Goal: Information Seeking & Learning: Learn about a topic

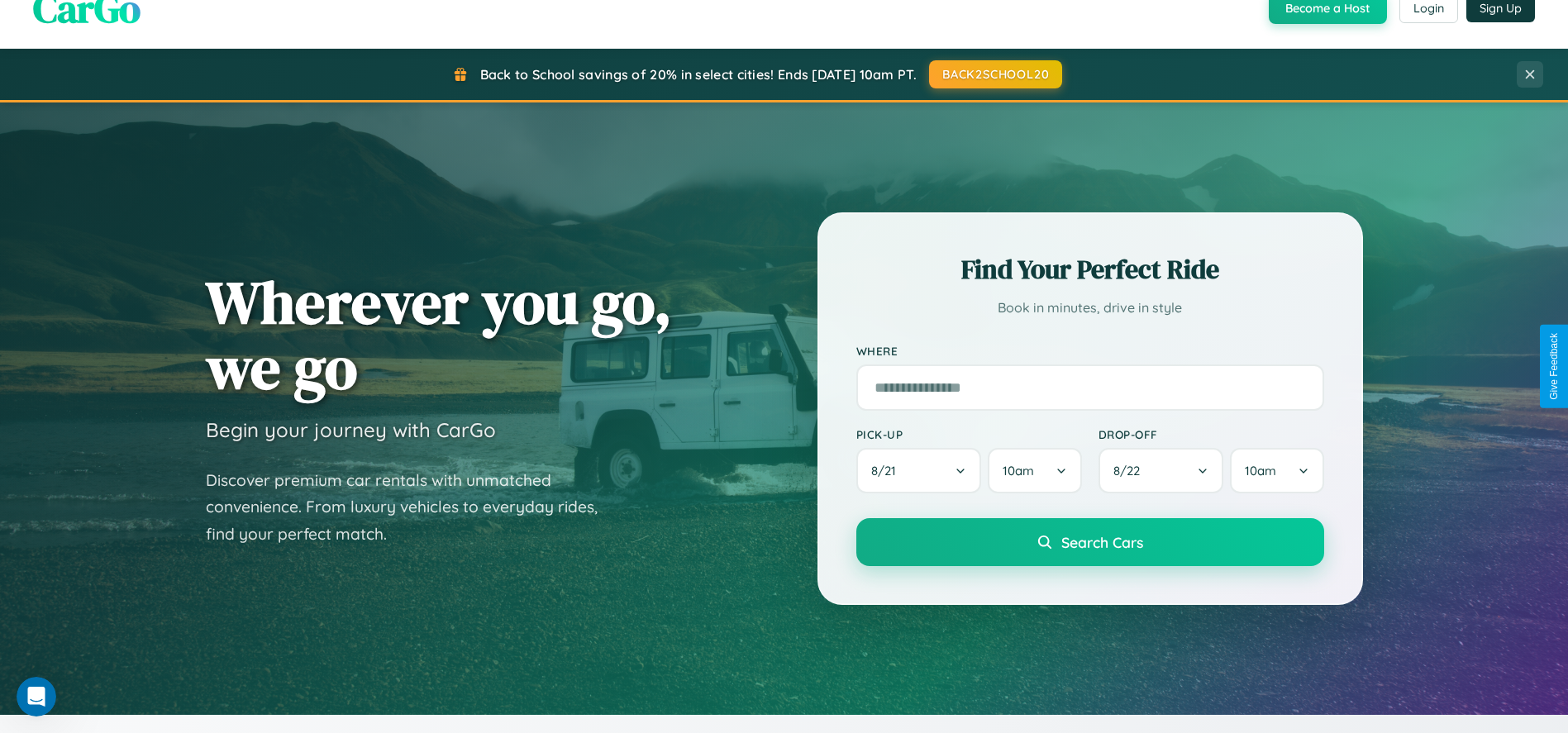
scroll to position [3173, 0]
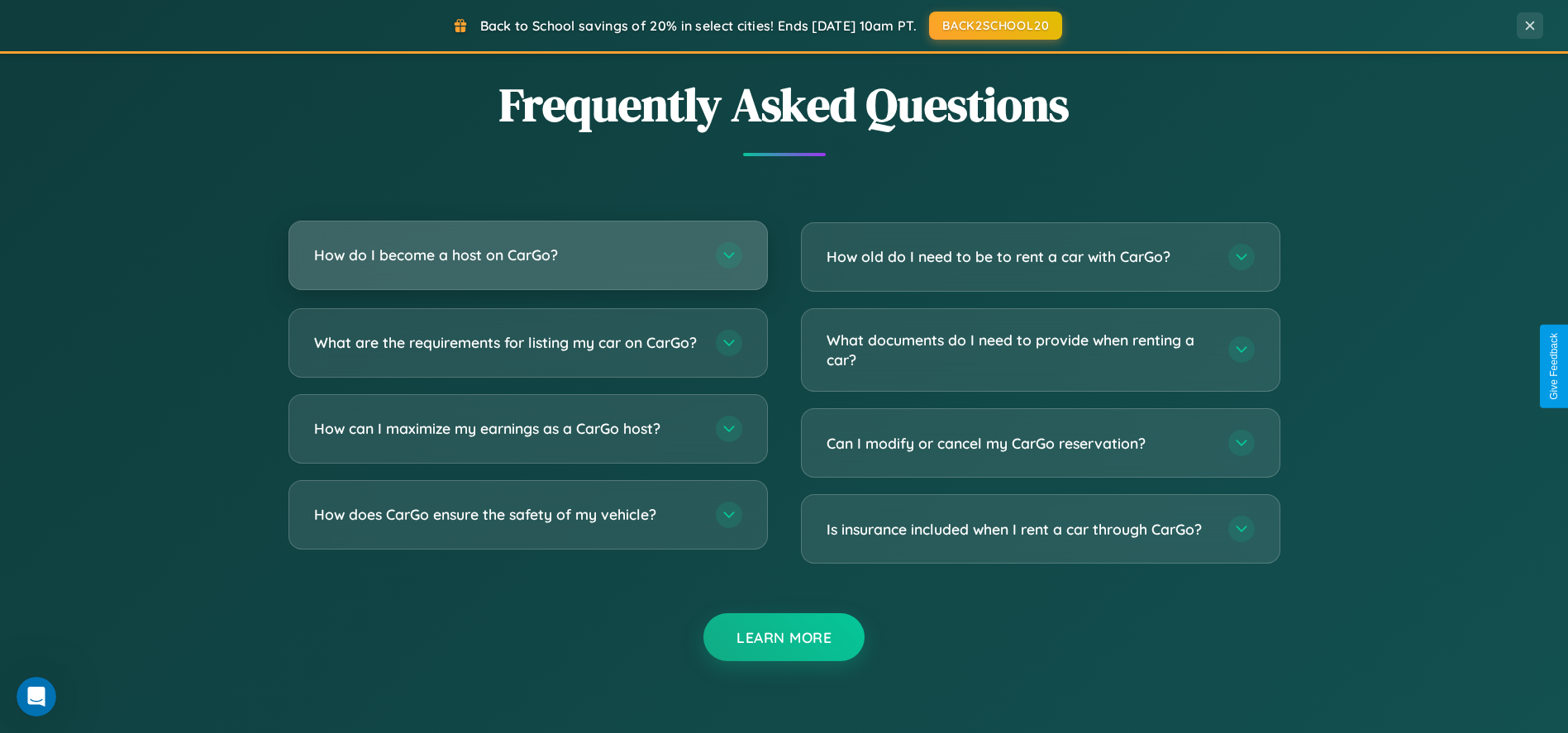
click at [527, 255] on h3 "How do I become a host on CarGo?" at bounding box center [507, 255] width 385 height 21
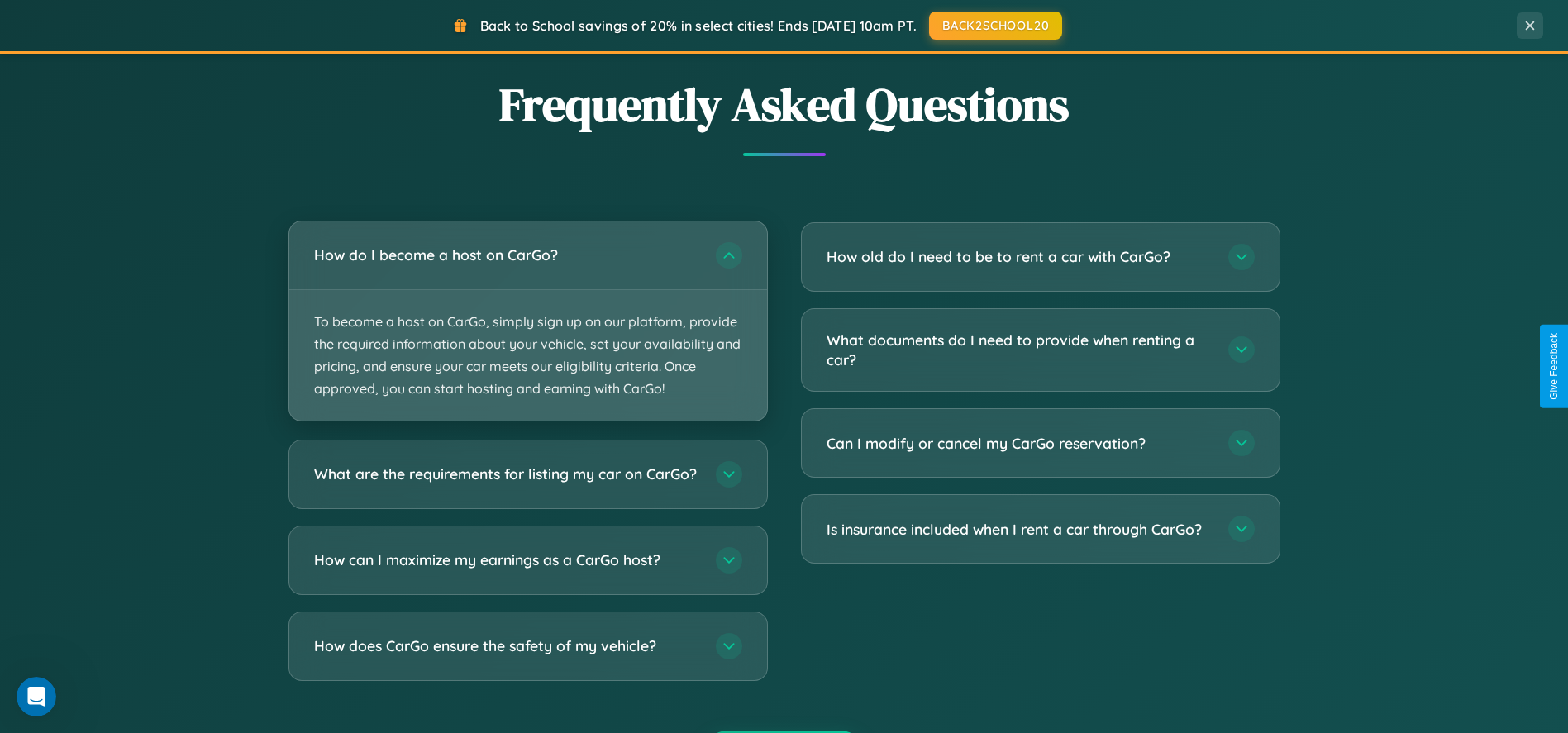
click at [527, 320] on p "To become a host on CarGo, simply sign up on our platform, provide the required…" at bounding box center [527, 356] width 478 height 132
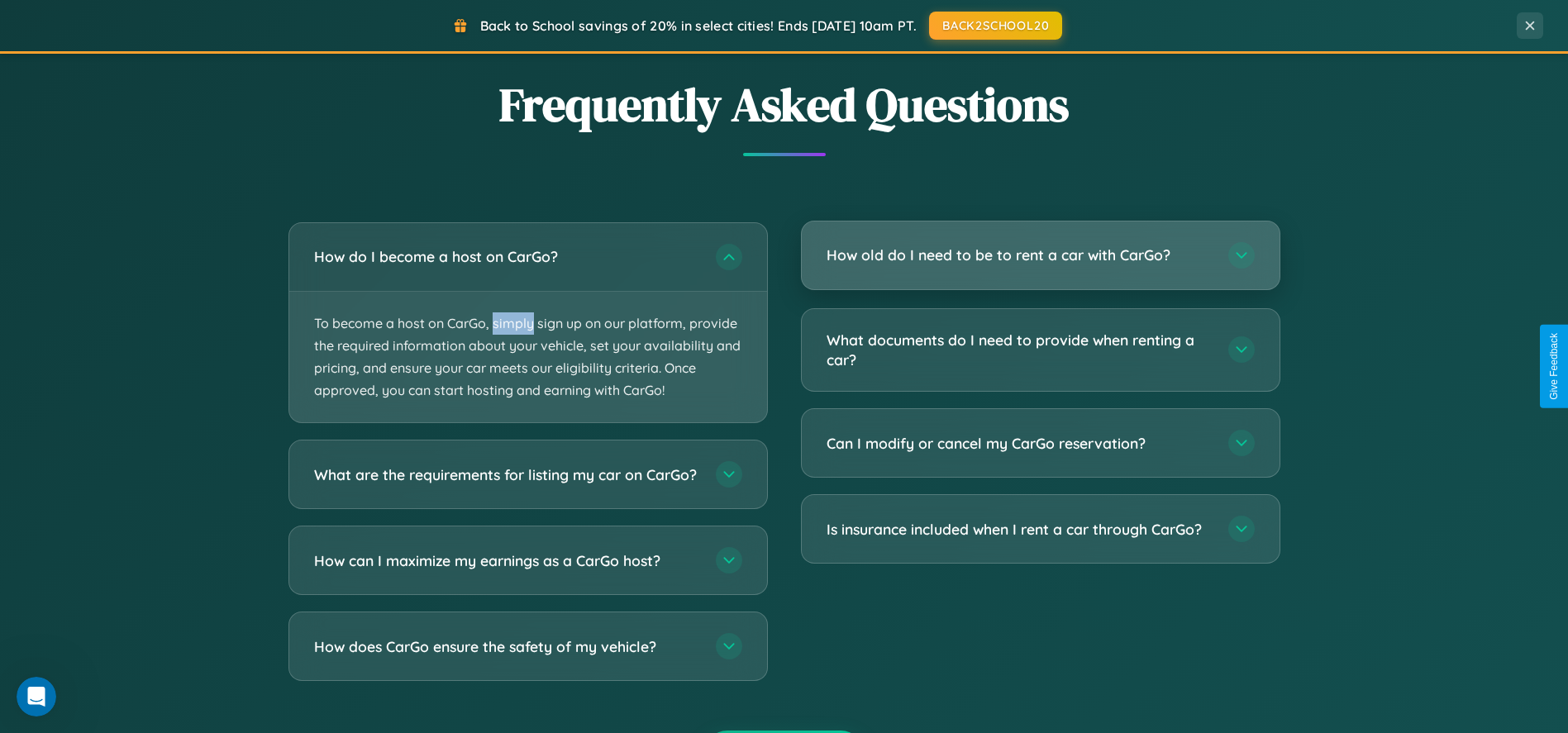
click at [1040, 256] on h3 "How old do I need to be to rent a car with CarGo?" at bounding box center [1019, 255] width 385 height 21
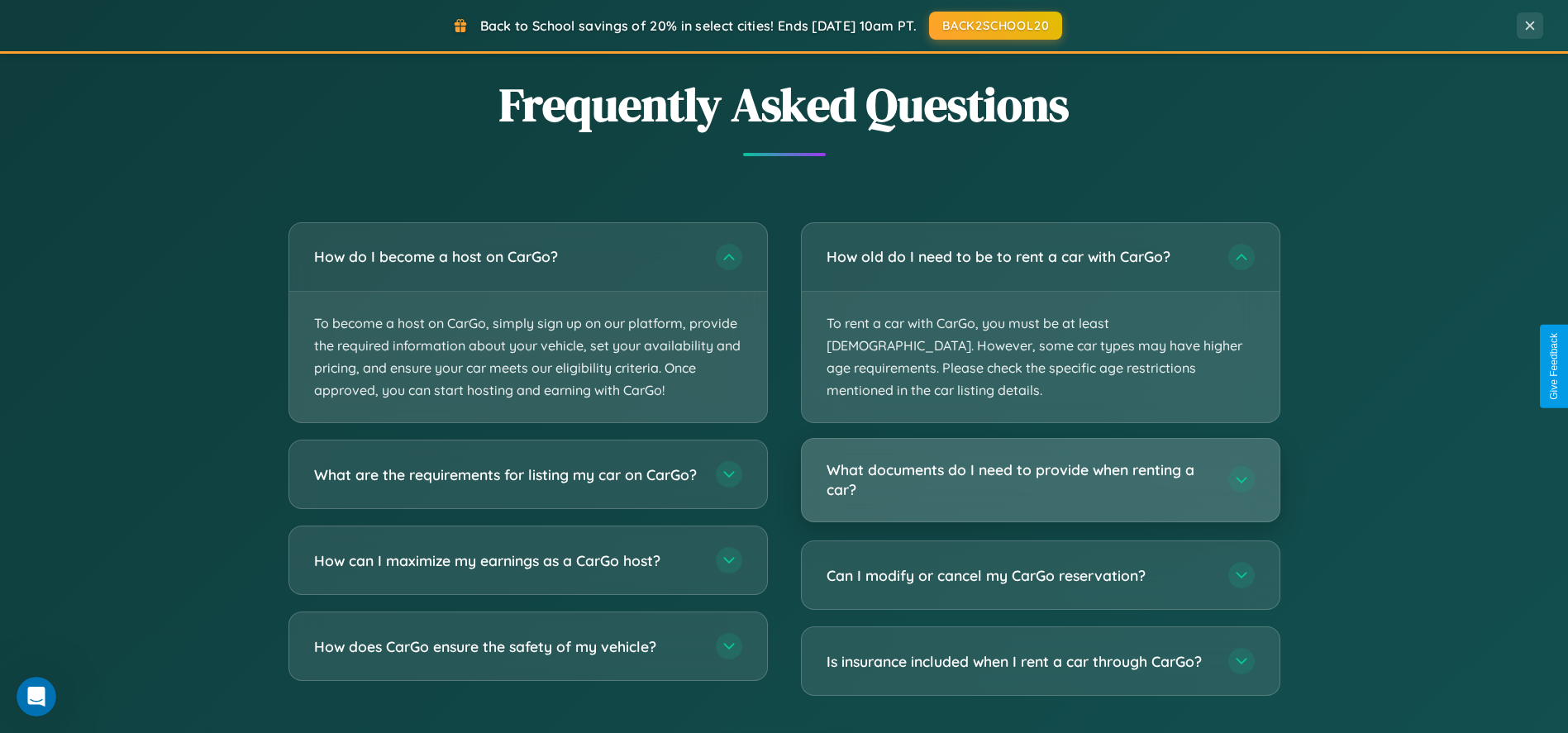
click at [1040, 459] on h3 "What documents do I need to provide when renting a car?" at bounding box center [1019, 479] width 385 height 41
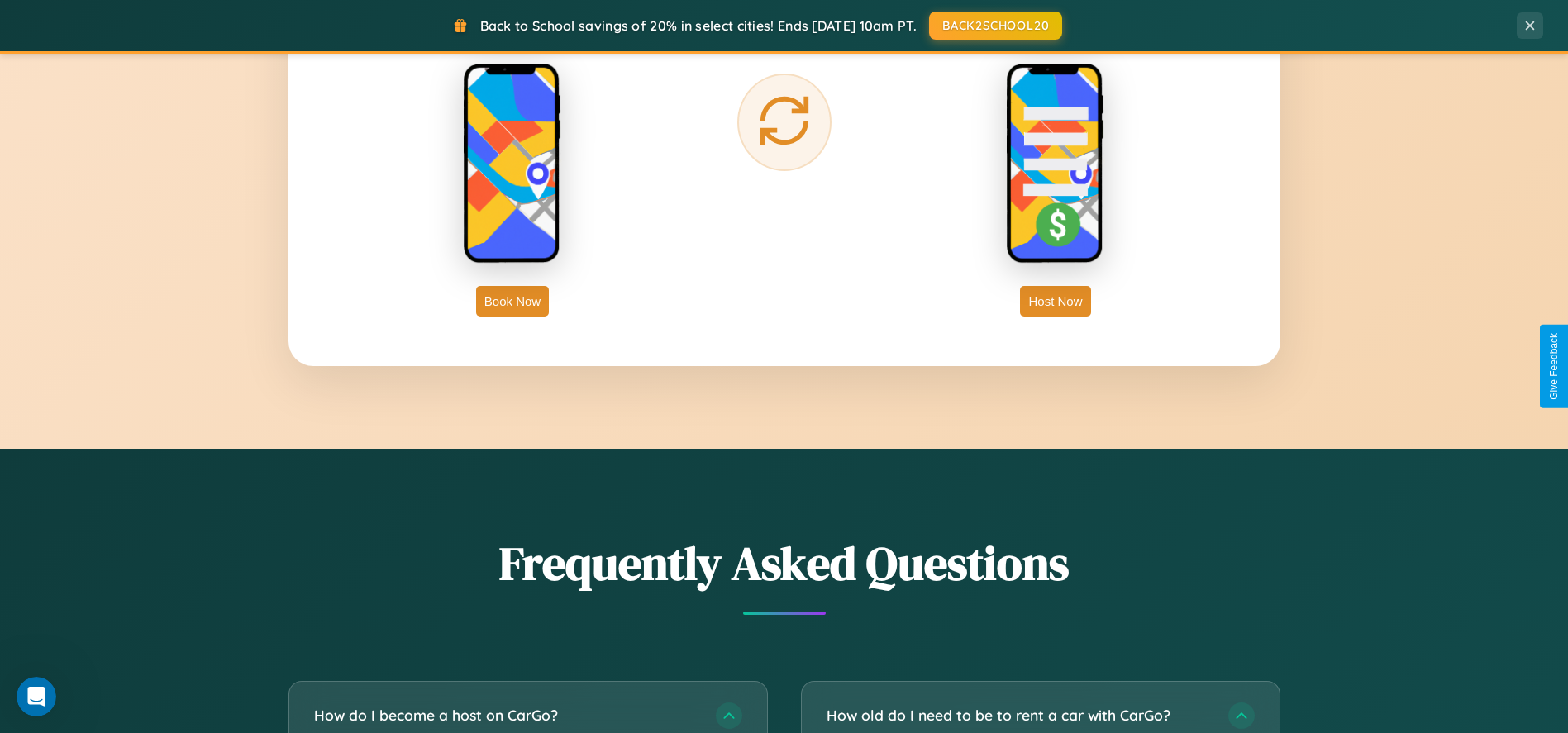
scroll to position [2649, 0]
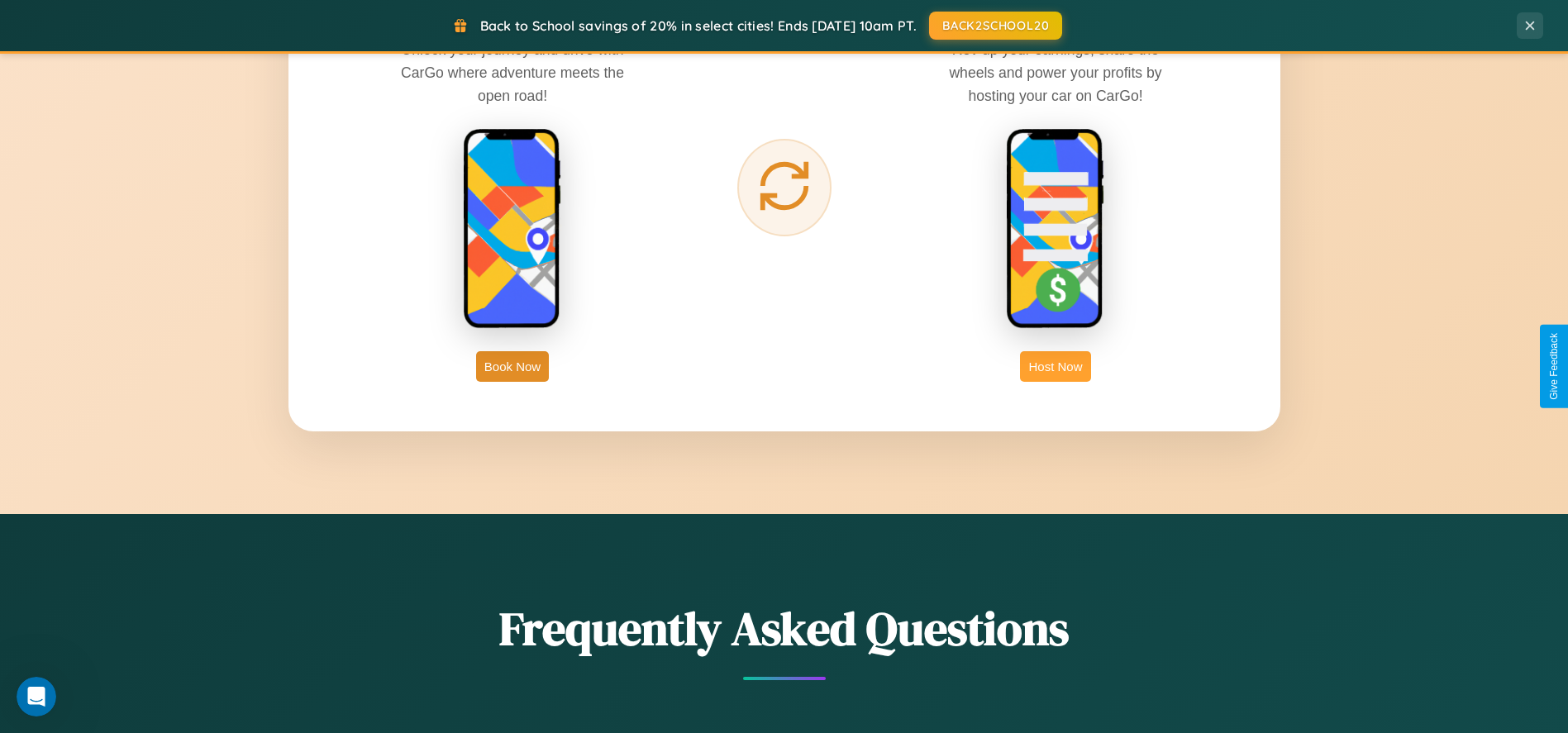
click at [1056, 366] on button "Host Now" at bounding box center [1055, 366] width 70 height 31
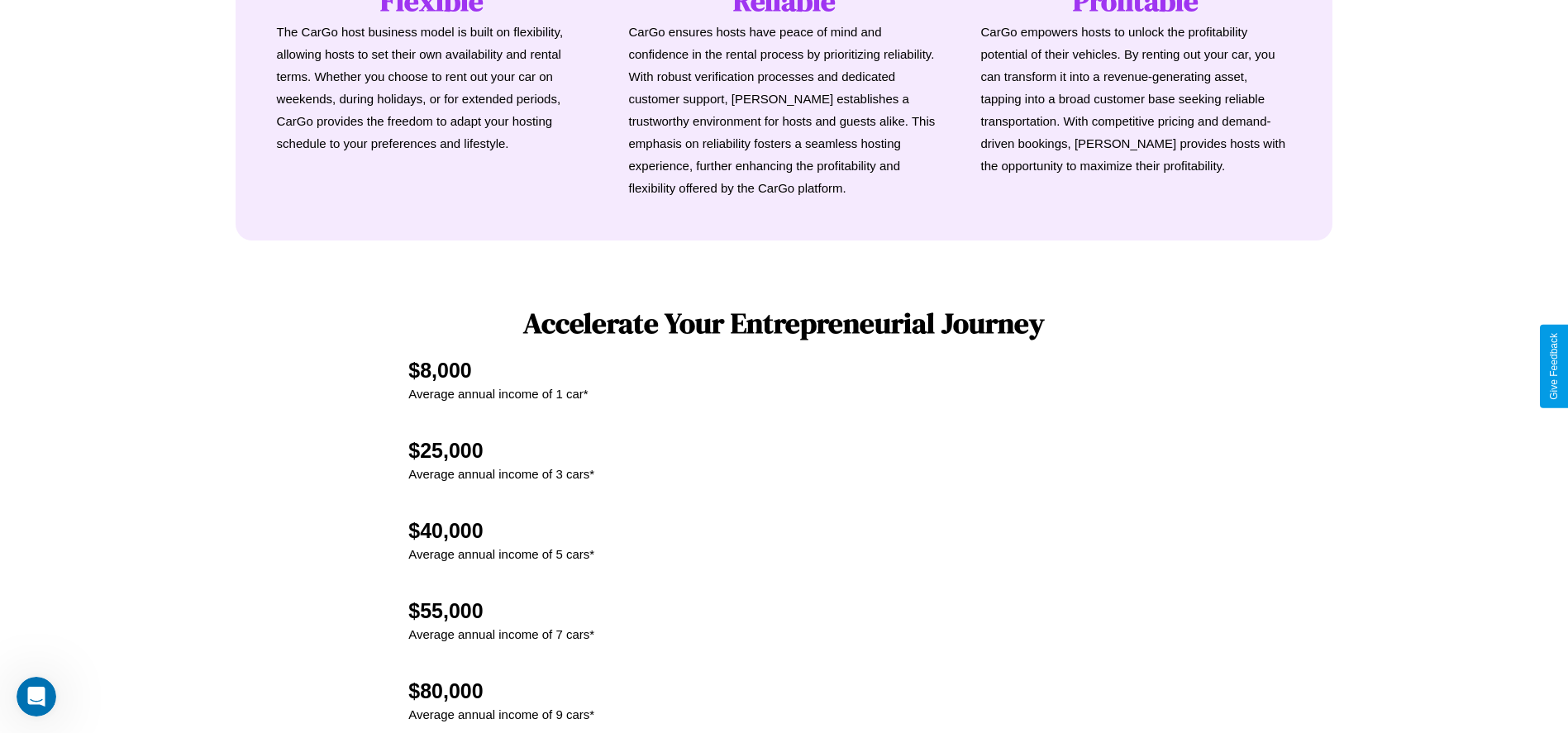
scroll to position [2219, 0]
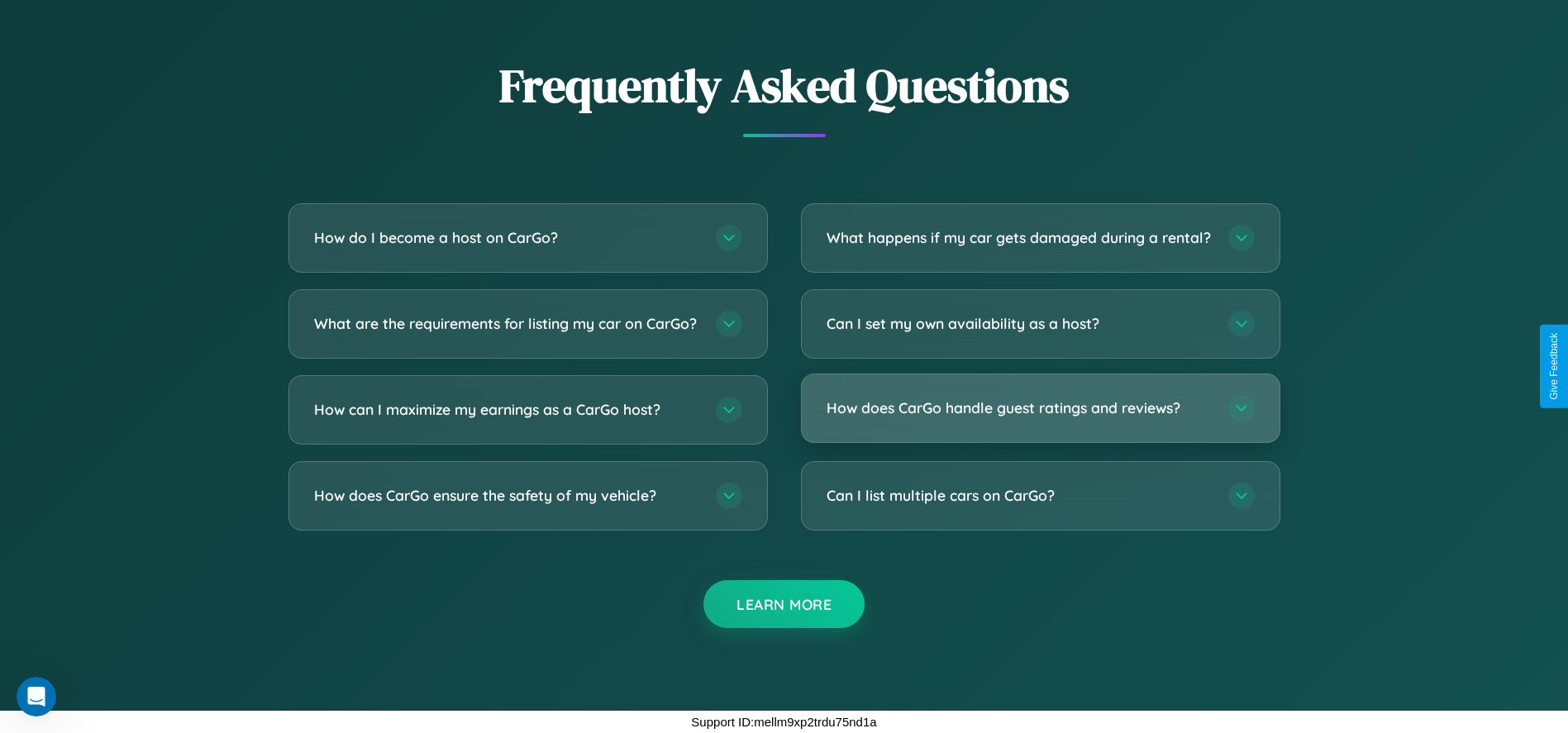
click at [1040, 414] on h3 "How does CarGo handle guest ratings and reviews?" at bounding box center [1019, 407] width 385 height 21
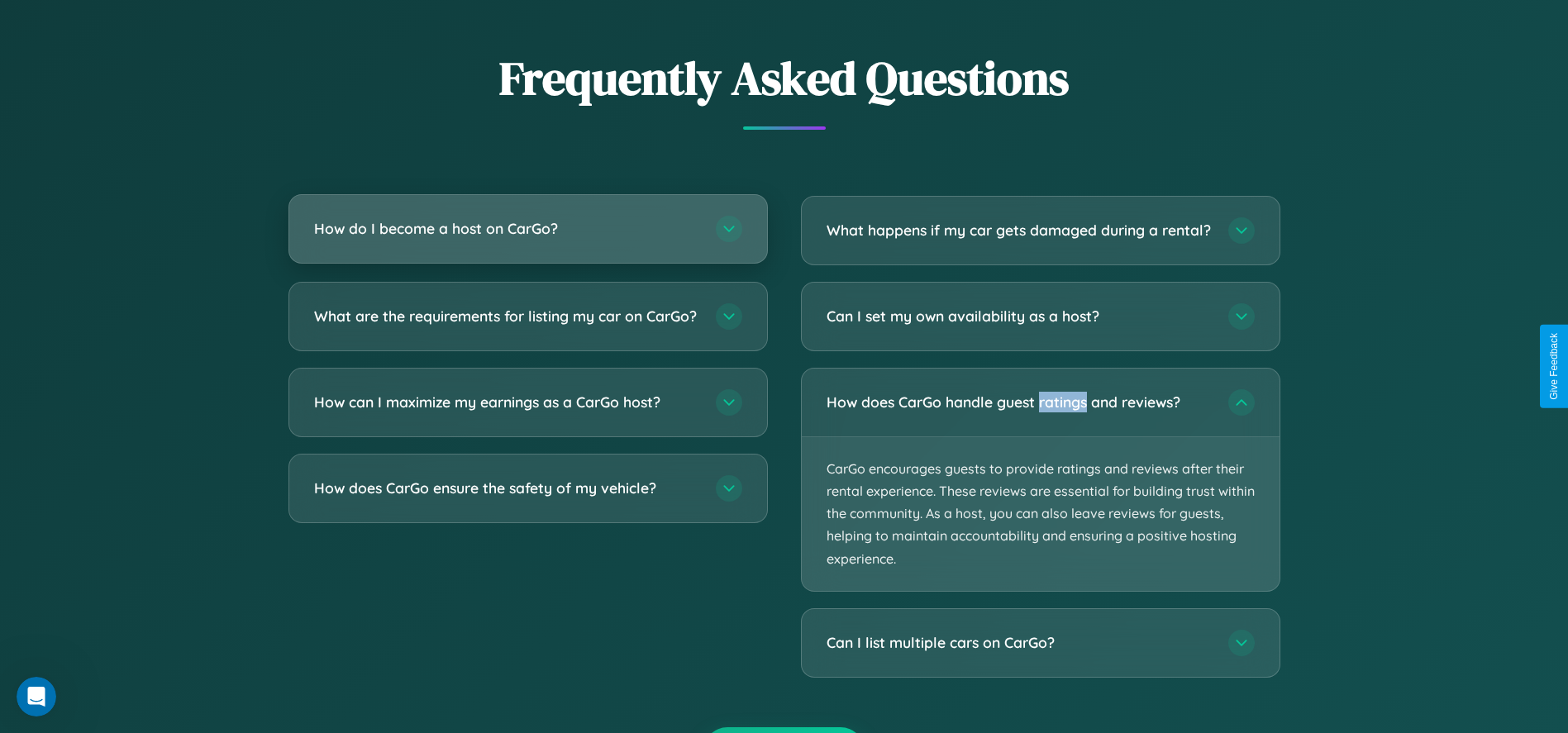
click at [527, 229] on h3 "How do I become a host on CarGo?" at bounding box center [507, 228] width 385 height 21
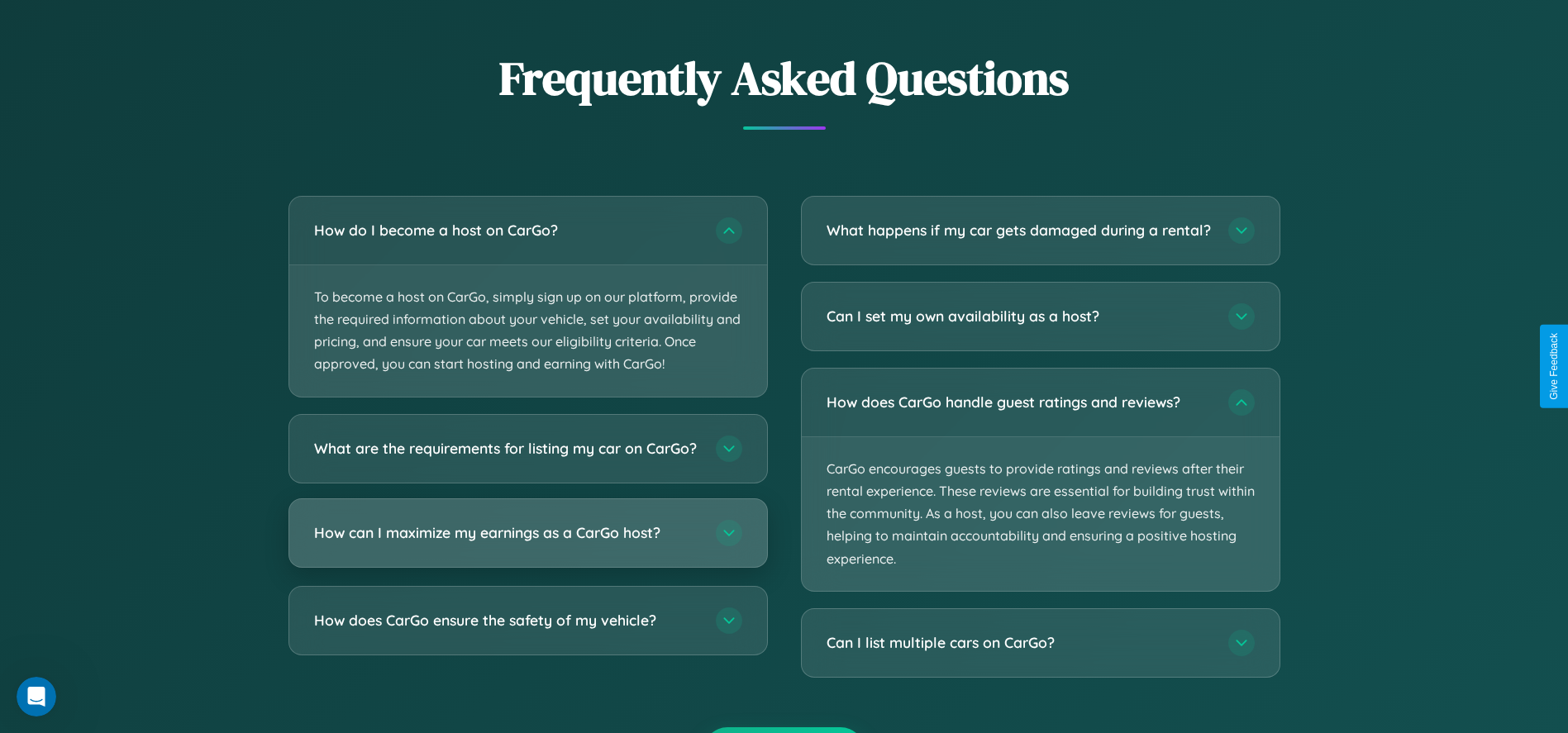
click at [527, 543] on h3 "How can I maximize my earnings as a CarGo host?" at bounding box center [507, 532] width 385 height 21
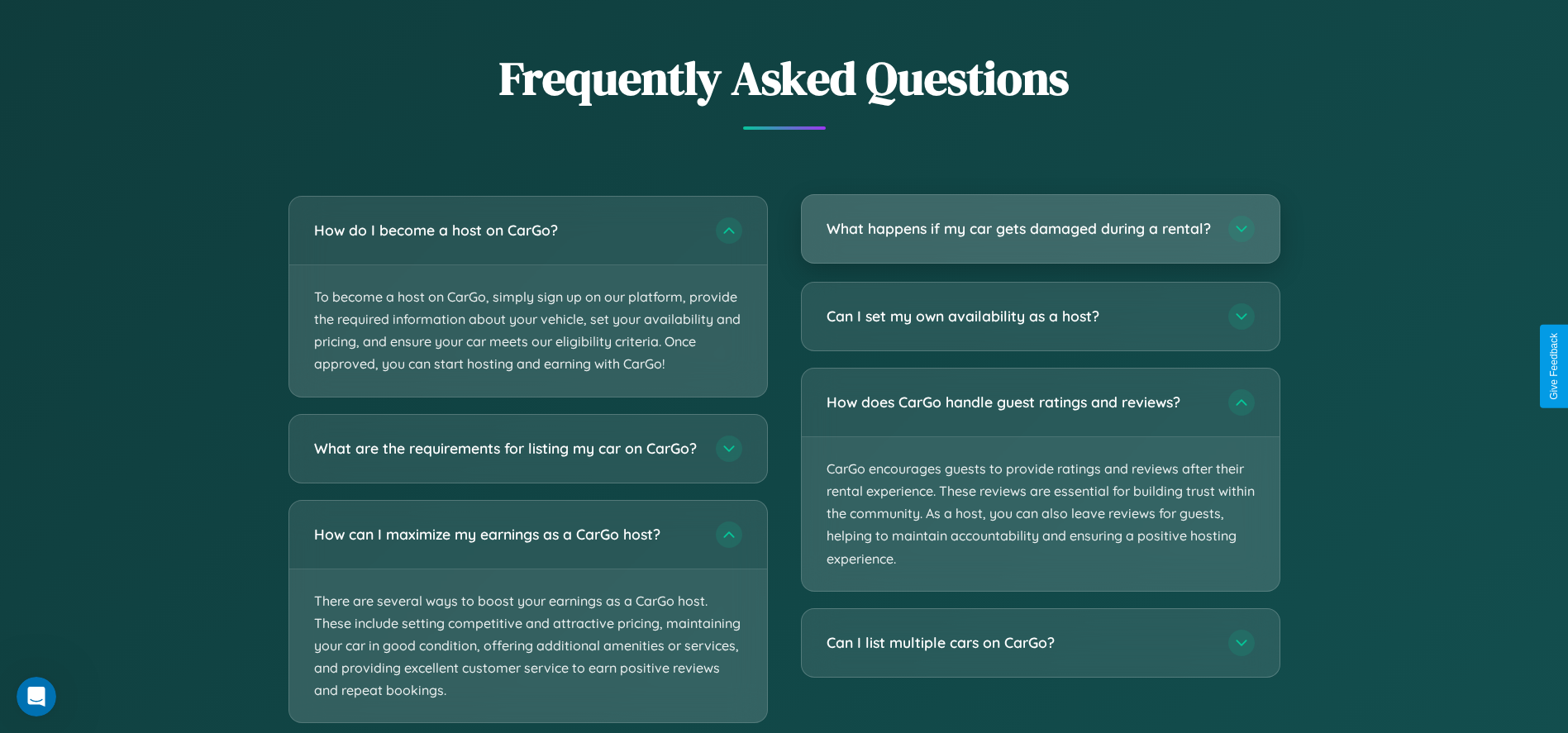
click at [1040, 237] on h3 "What happens if my car gets damaged during a rental?" at bounding box center [1019, 228] width 385 height 21
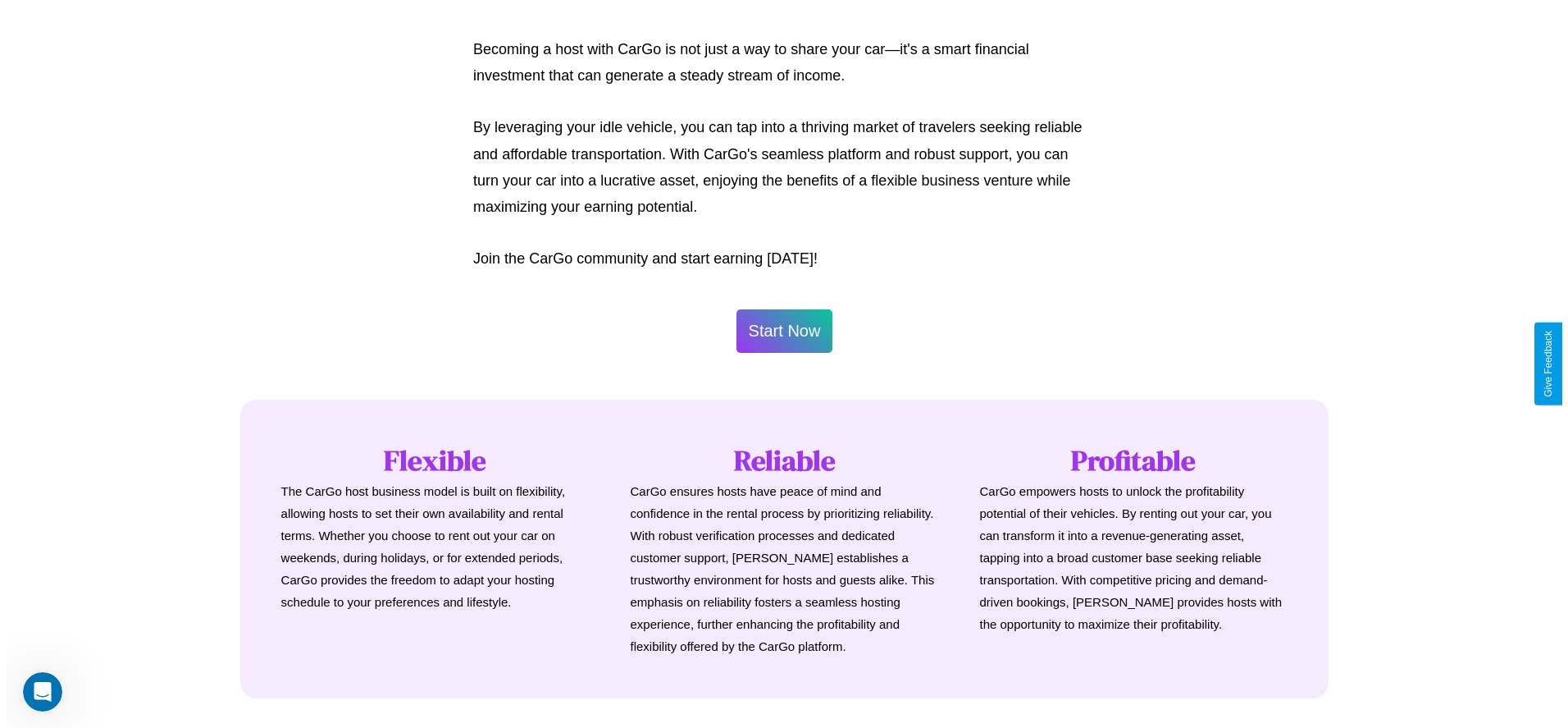
scroll to position [789, 0]
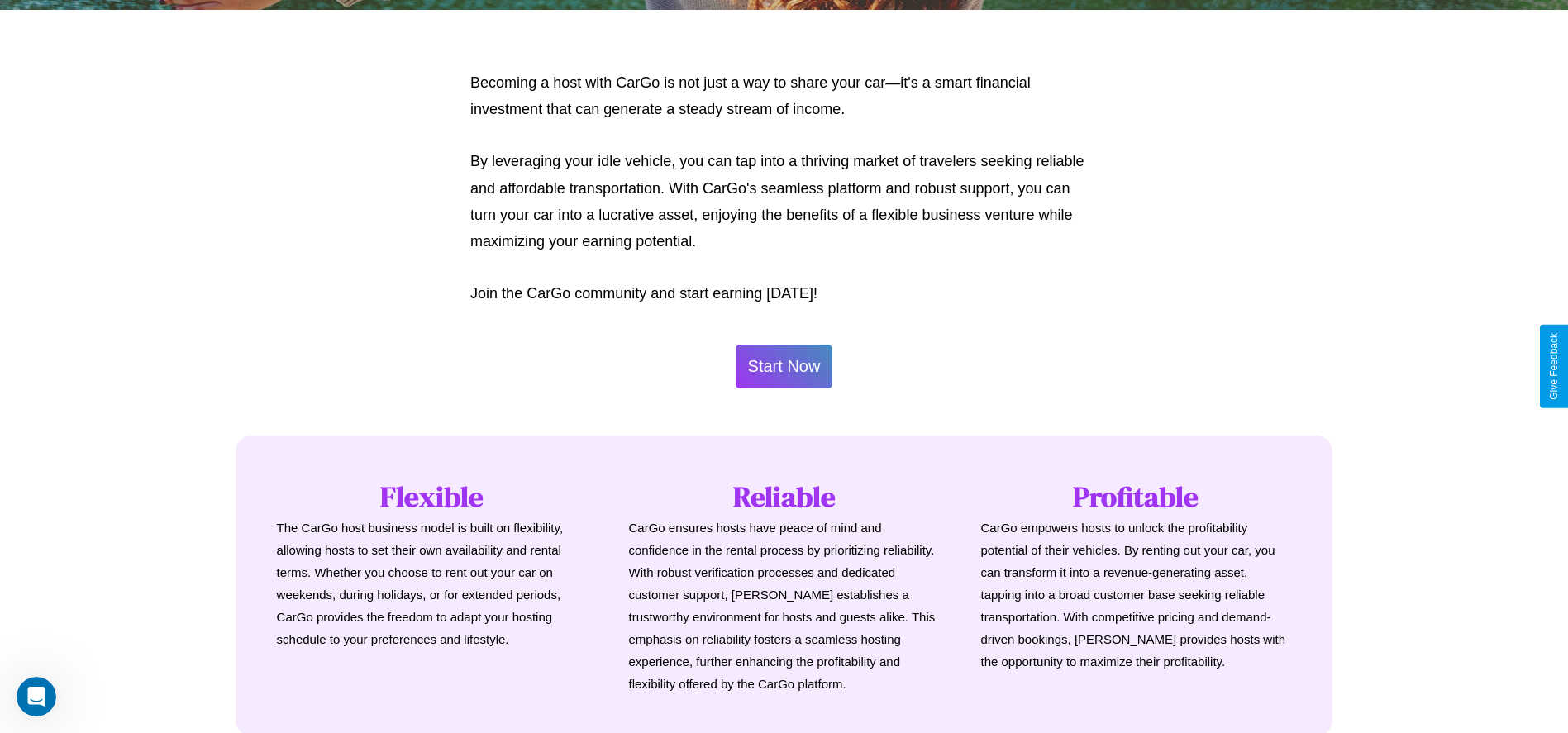
click at [784, 366] on button "Start Now" at bounding box center [784, 366] width 98 height 44
